Goal: Check status: Check status

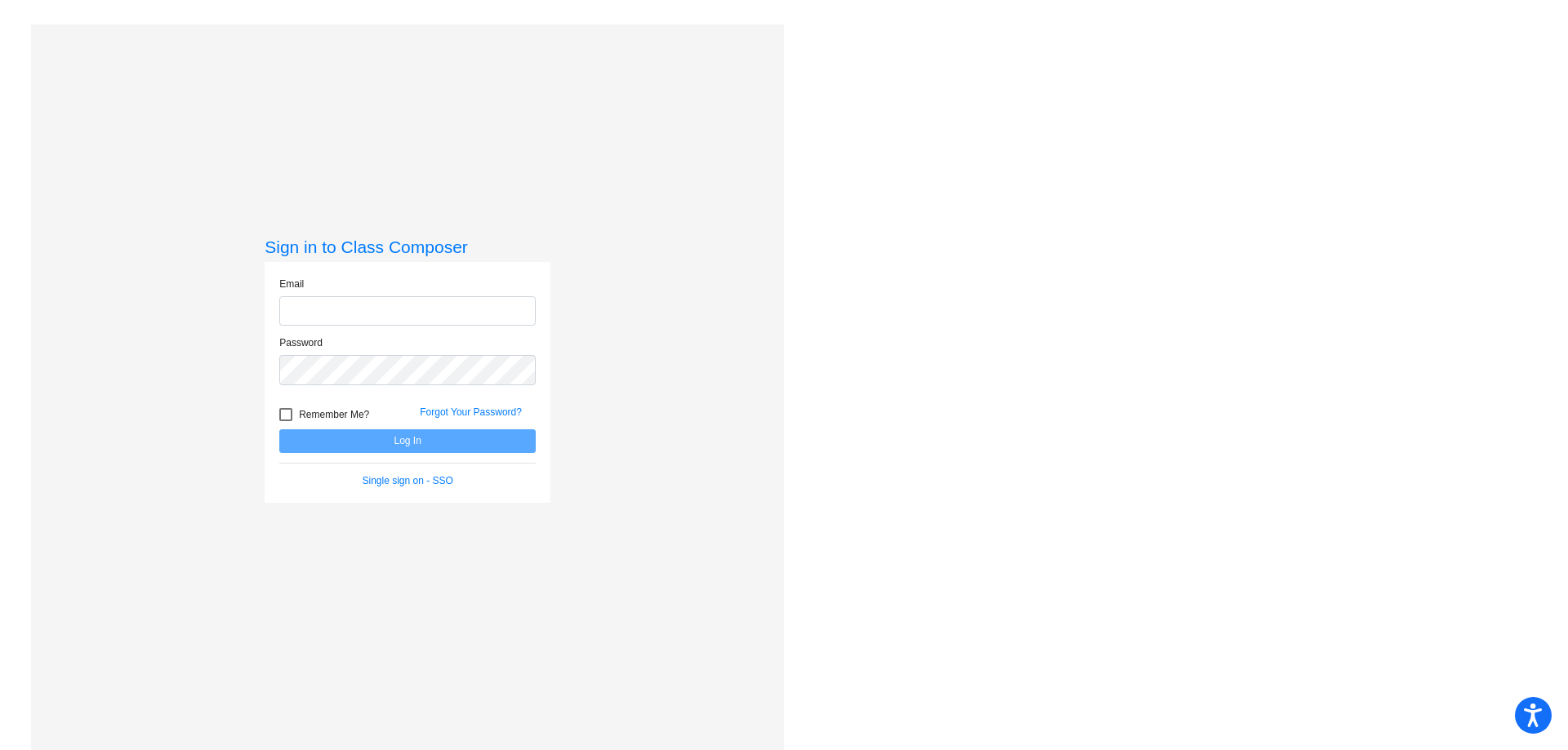
type input "[EMAIL_ADDRESS][DOMAIN_NAME]"
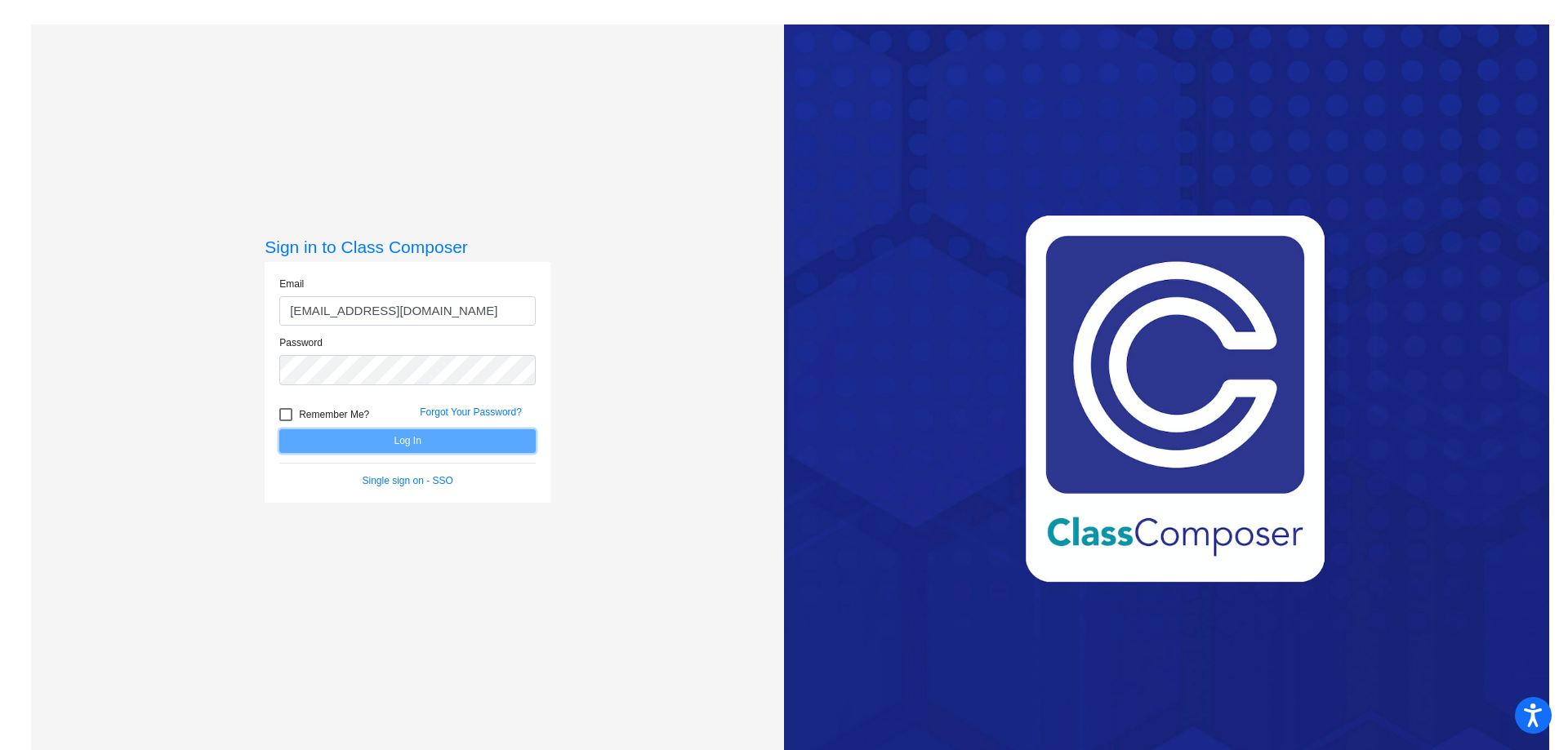
click at [470, 445] on button "Log In" at bounding box center [408, 442] width 257 height 23
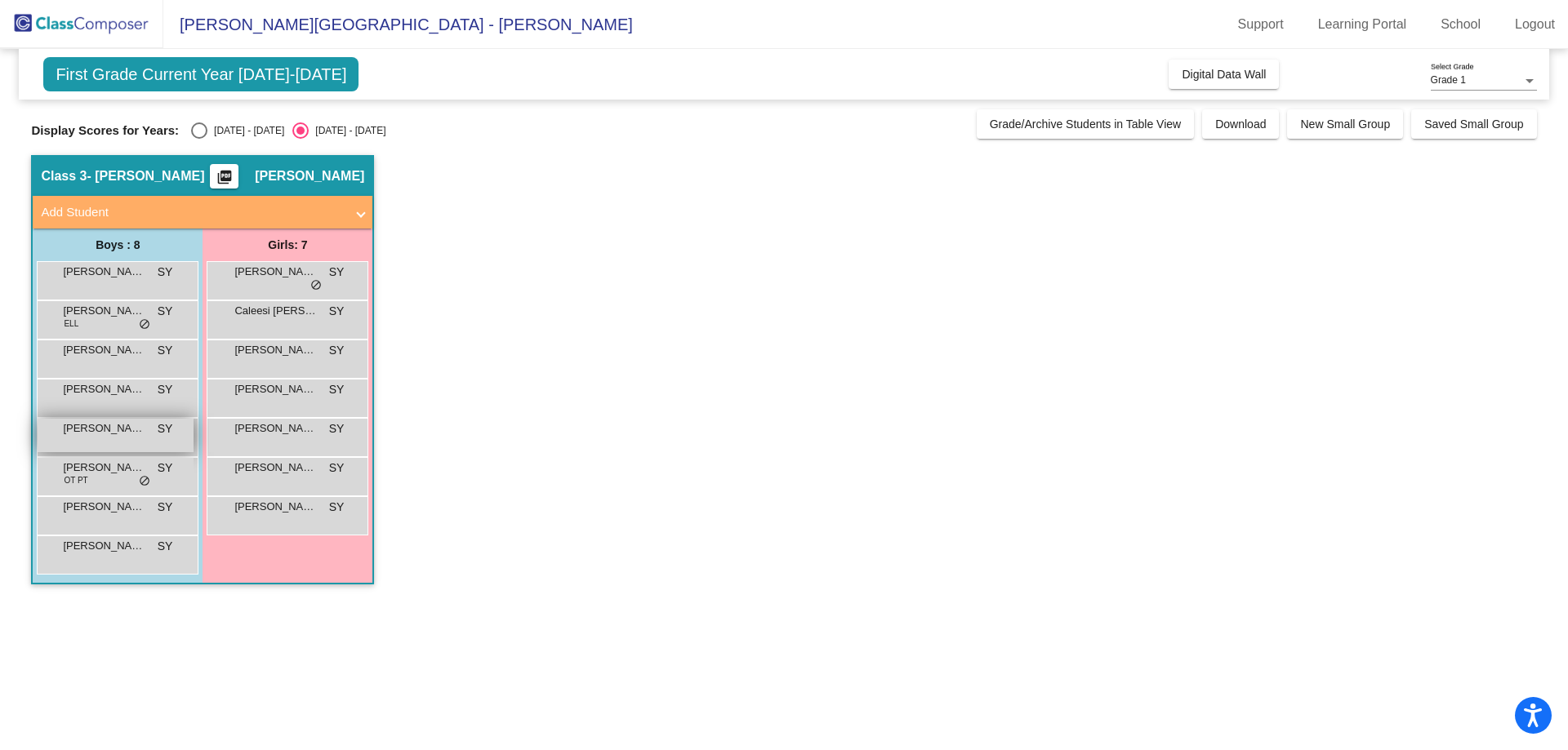
click at [94, 437] on div "[PERSON_NAME] SY lock do_not_disturb_alt" at bounding box center [116, 436] width 156 height 33
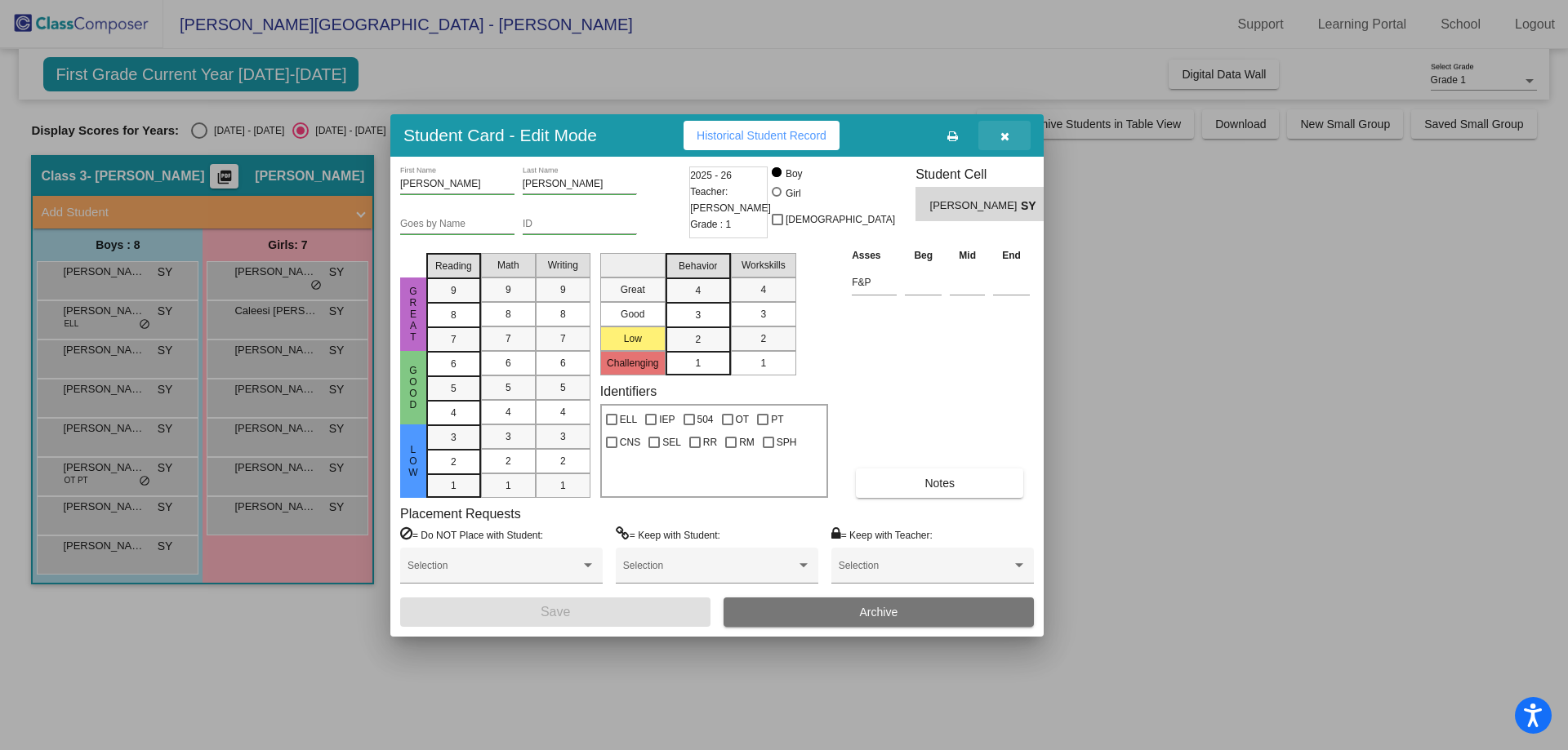
click at [1009, 138] on icon "button" at bounding box center [1004, 136] width 9 height 12
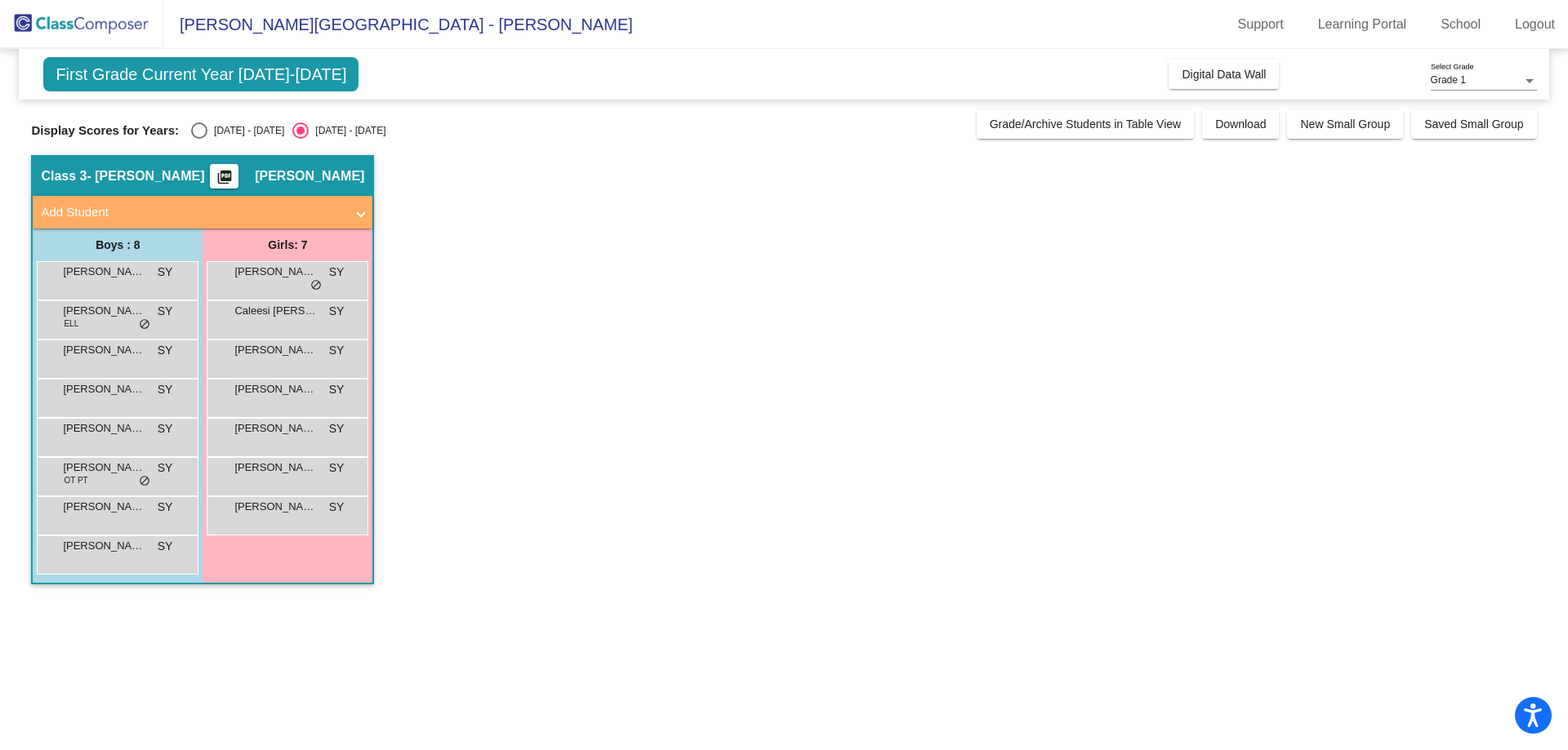
click at [196, 127] on div "Select an option" at bounding box center [198, 130] width 17 height 17
click at [198, 139] on input "[DATE] - [DATE]" at bounding box center [198, 139] width 1 height 1
radio input "true"
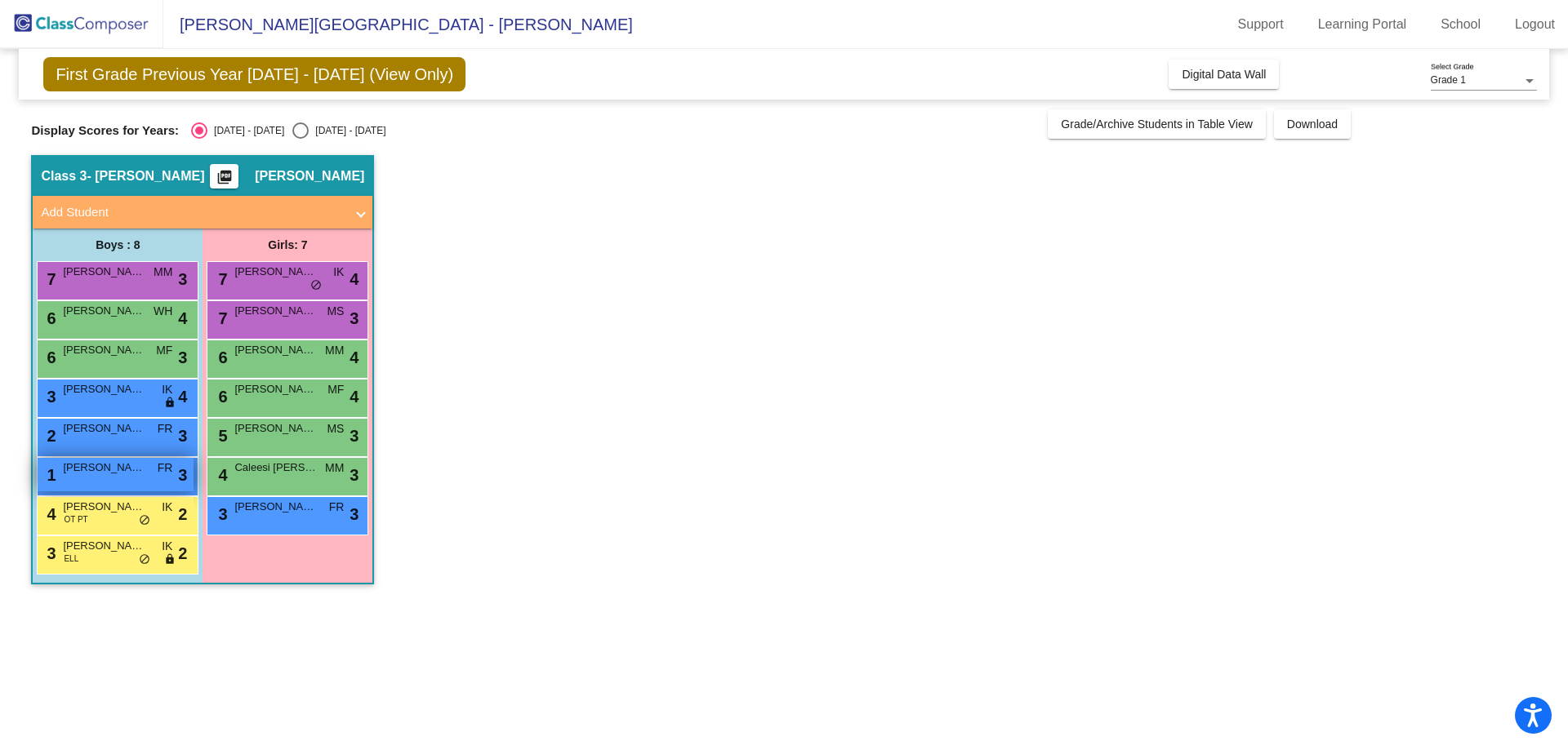
click at [112, 480] on div "1 [PERSON_NAME] FR lock do_not_disturb_alt 3" at bounding box center [116, 475] width 156 height 33
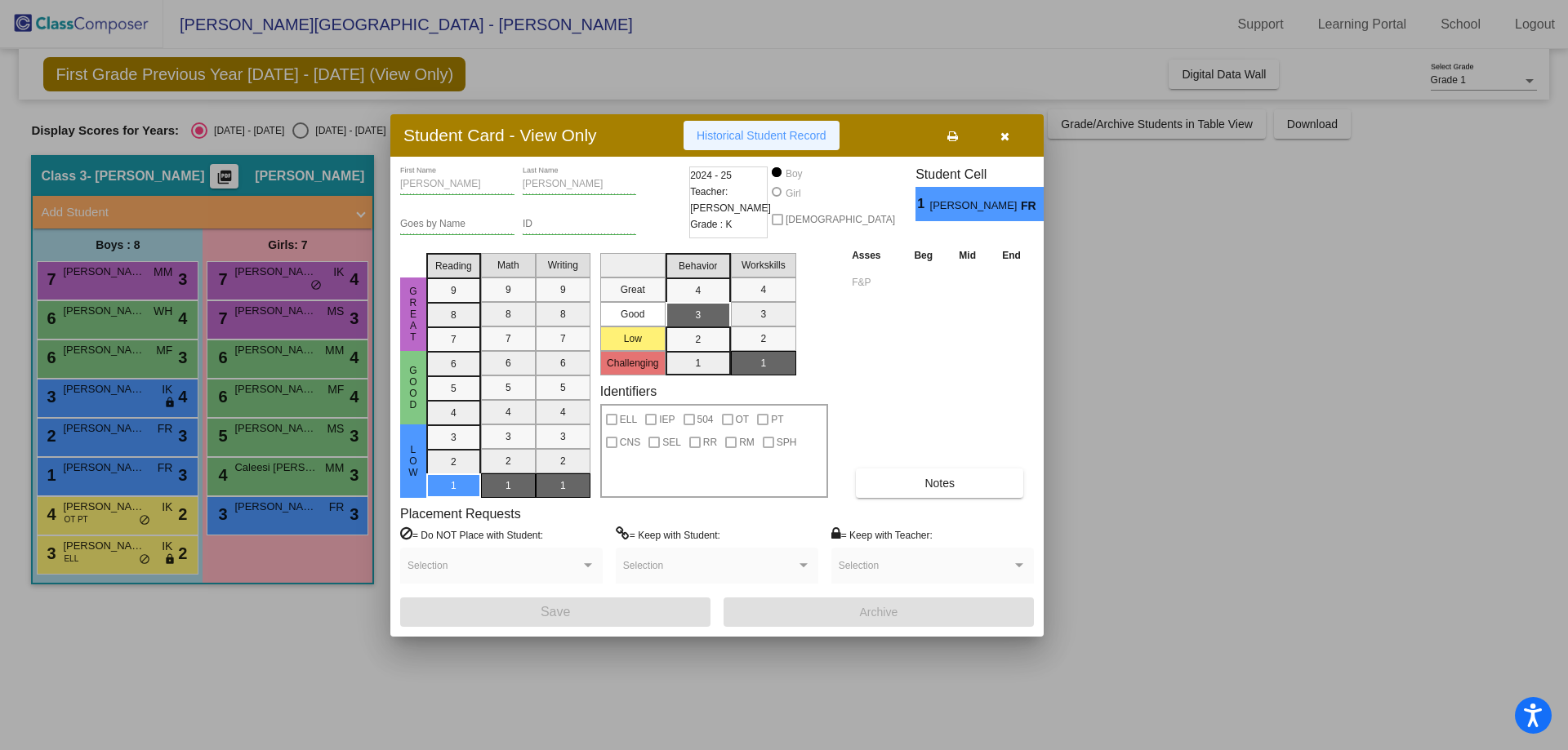
click at [796, 127] on button "Historical Student Record" at bounding box center [762, 135] width 156 height 29
click at [1007, 134] on icon "button" at bounding box center [1004, 136] width 9 height 12
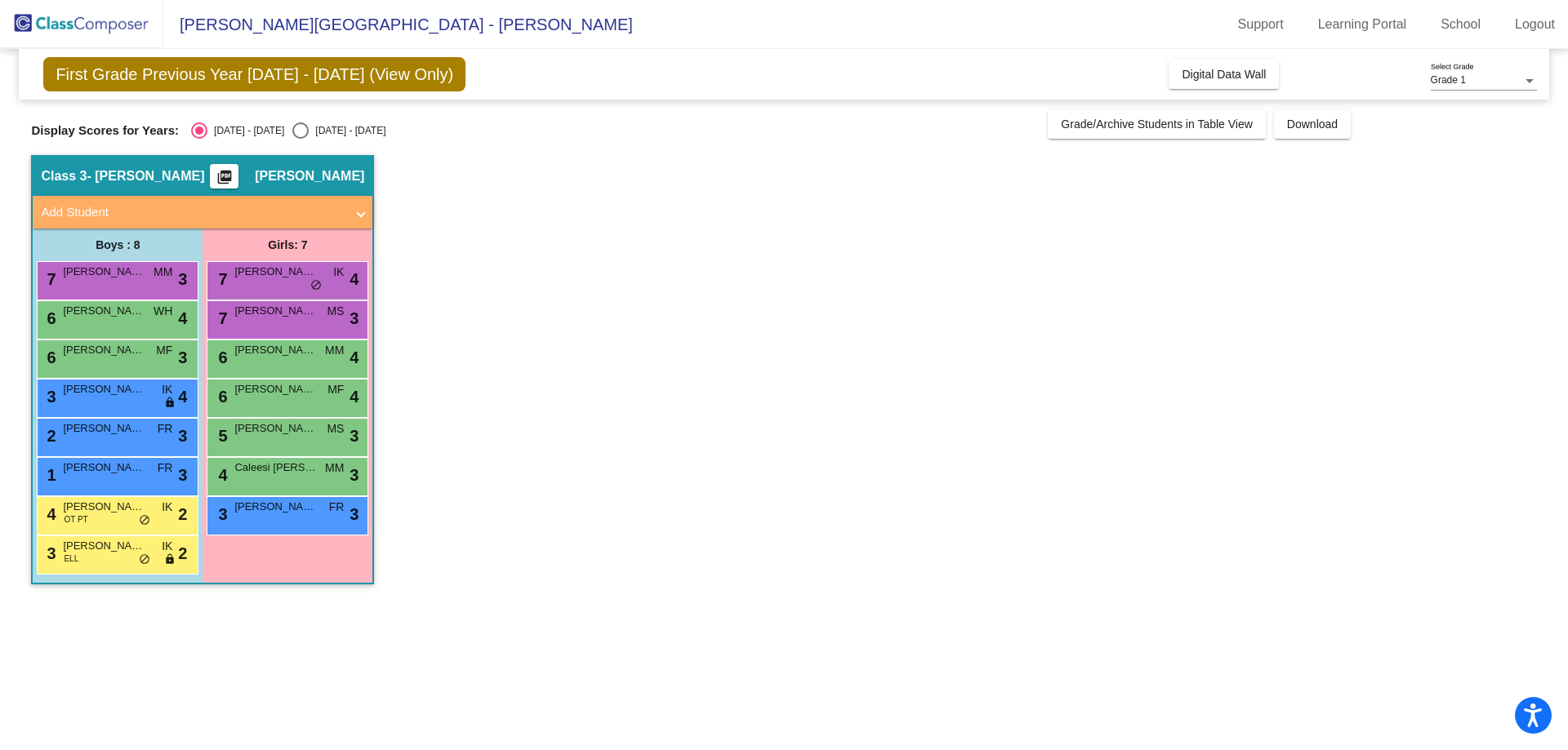
click at [293, 130] on div "Select an option" at bounding box center [301, 130] width 17 height 17
click at [300, 139] on input "[DATE] - [DATE]" at bounding box center [300, 139] width 1 height 1
radio input "true"
